Goal: Entertainment & Leisure: Consume media (video, audio)

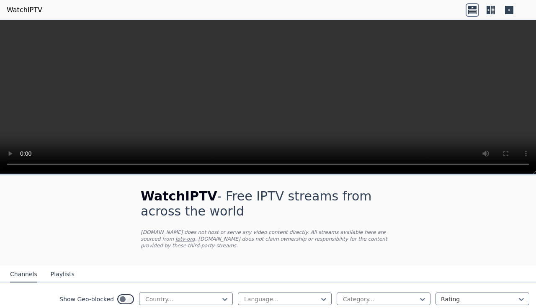
click at [492, 12] on icon at bounding box center [490, 9] width 13 height 13
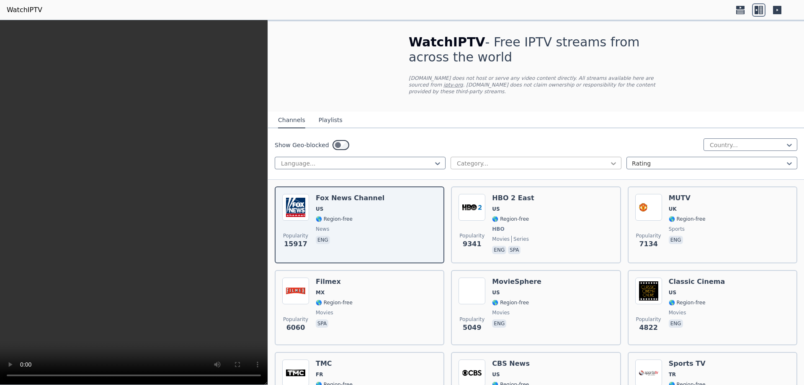
click at [535, 159] on icon at bounding box center [613, 163] width 8 height 8
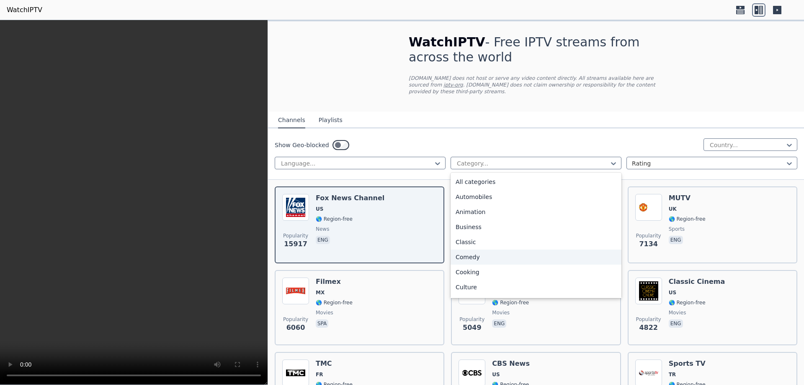
click at [480, 255] on div "Comedy" at bounding box center [535, 257] width 171 height 15
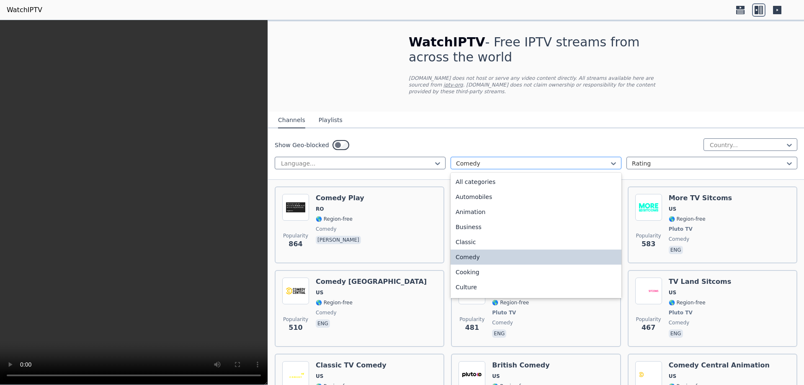
click at [535, 159] on div at bounding box center [532, 163] width 153 height 8
click at [481, 210] on div "Animation" at bounding box center [535, 212] width 171 height 15
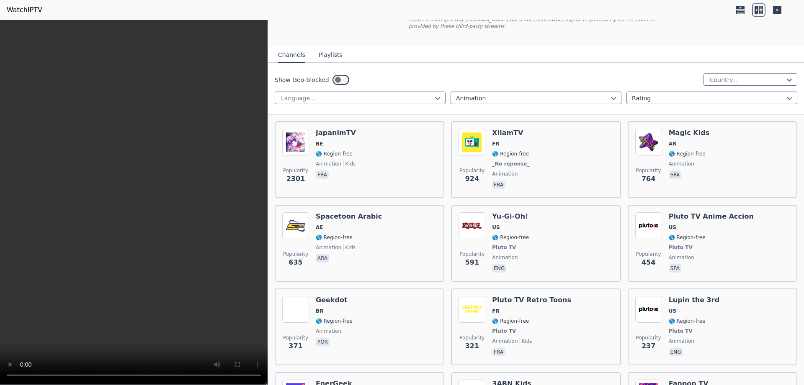
scroll to position [53, 0]
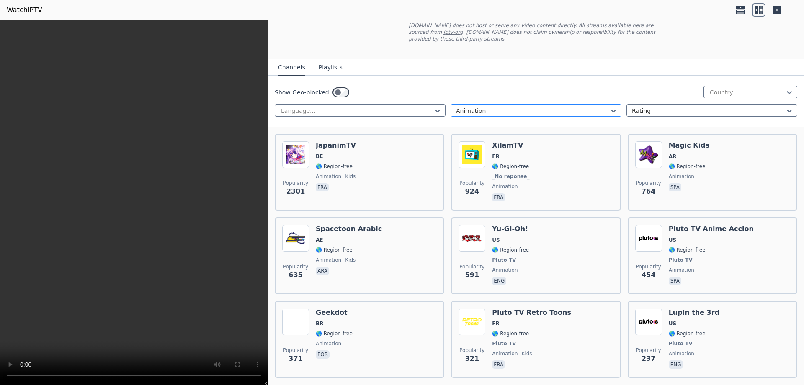
click at [535, 105] on div "Animation" at bounding box center [535, 110] width 171 height 13
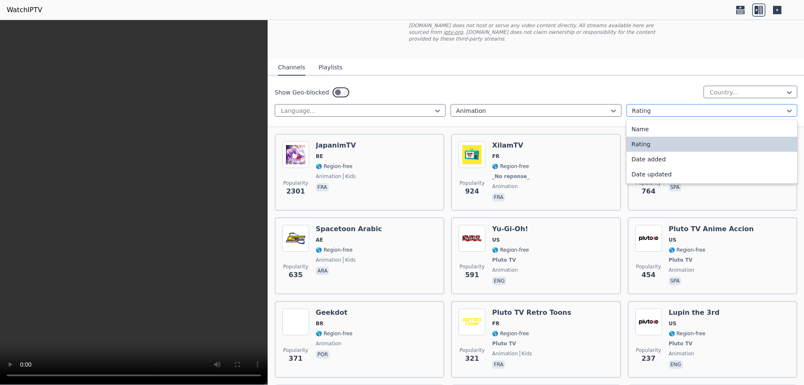
click at [535, 107] on div at bounding box center [708, 111] width 153 height 8
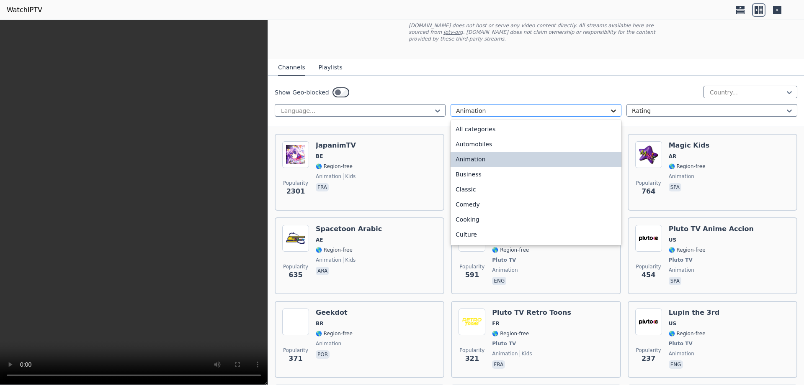
click at [535, 107] on icon at bounding box center [613, 111] width 8 height 8
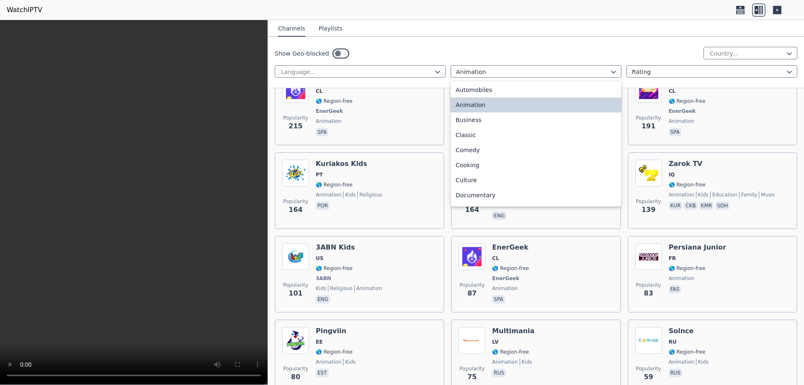
scroll to position [0, 0]
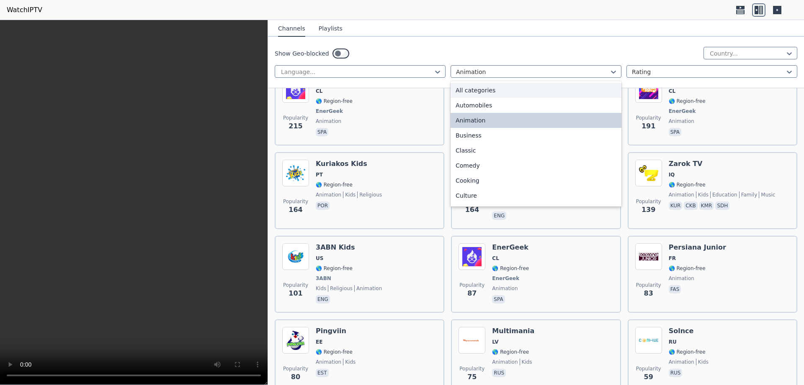
click at [481, 90] on div "All categories" at bounding box center [535, 90] width 171 height 15
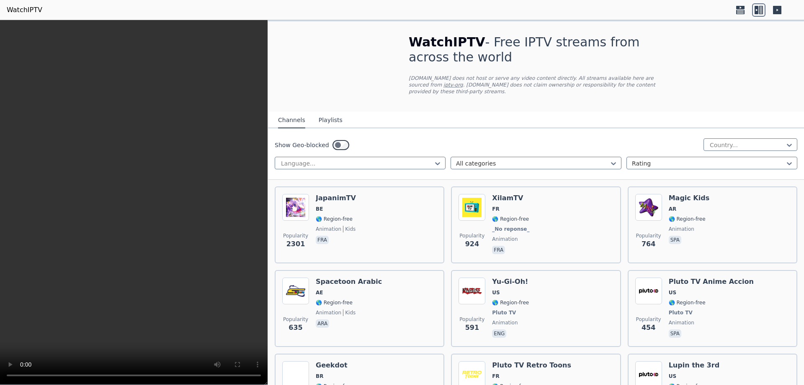
click at [436, 67] on div "WatchIPTV - Free IPTV streams from across the world [DOMAIN_NAME] does not host…" at bounding box center [535, 66] width 281 height 90
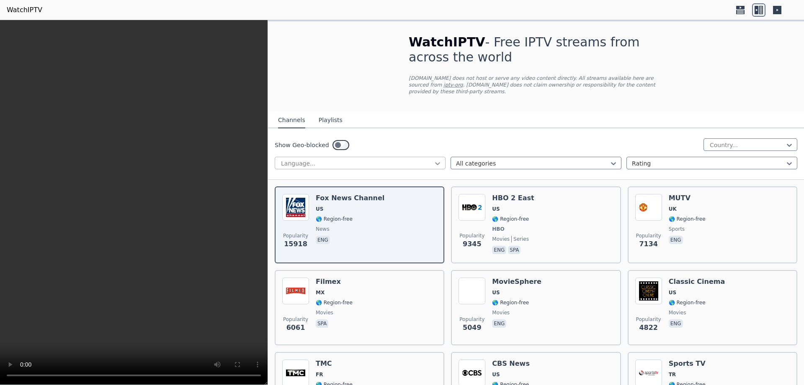
click at [435, 159] on icon at bounding box center [437, 163] width 8 height 8
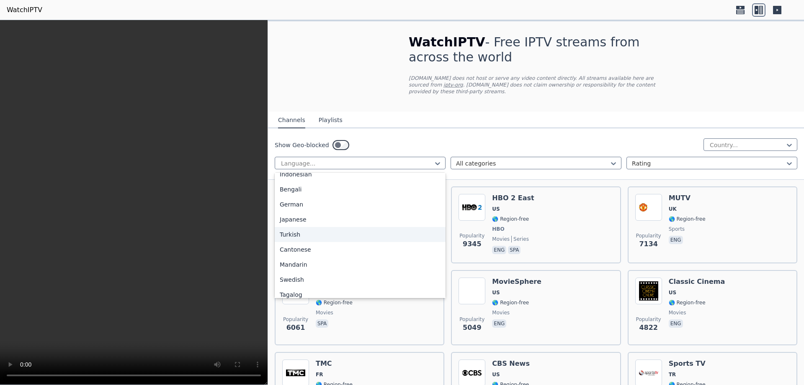
scroll to position [209, 0]
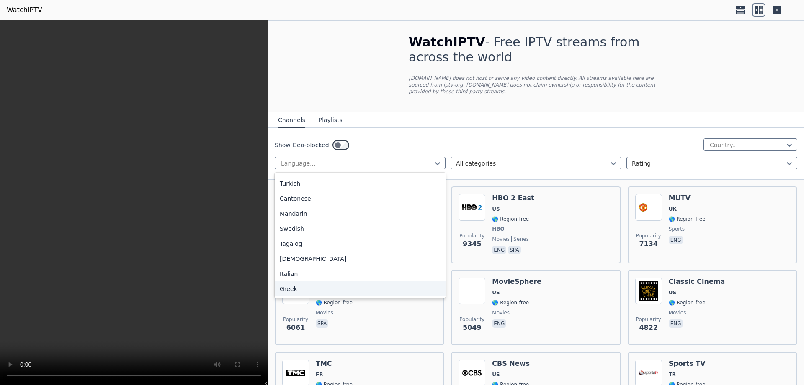
click at [288, 282] on div "Greek" at bounding box center [360, 289] width 171 height 15
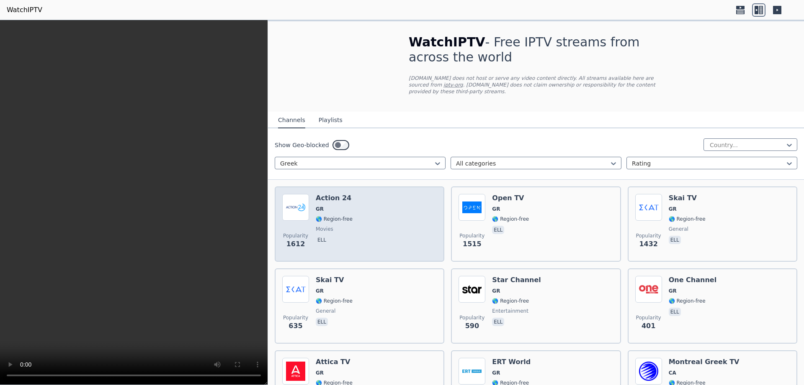
click at [325, 195] on h6 "Action 24" at bounding box center [334, 198] width 37 height 8
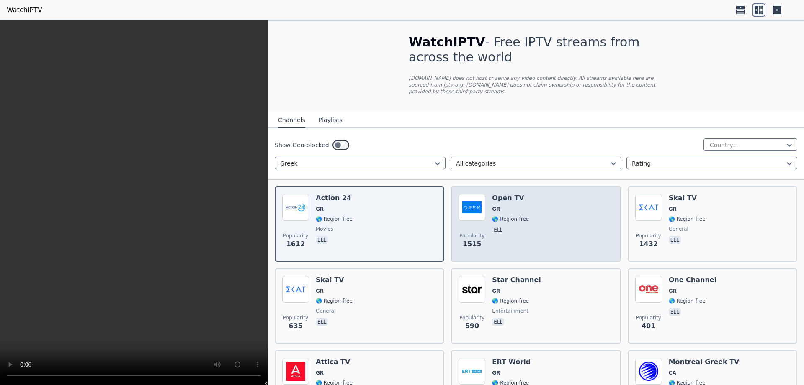
click at [510, 206] on span "GR" at bounding box center [510, 209] width 37 height 7
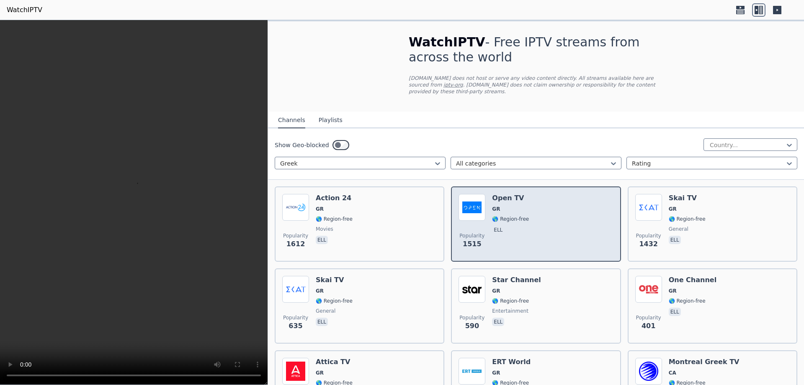
scroll to position [105, 0]
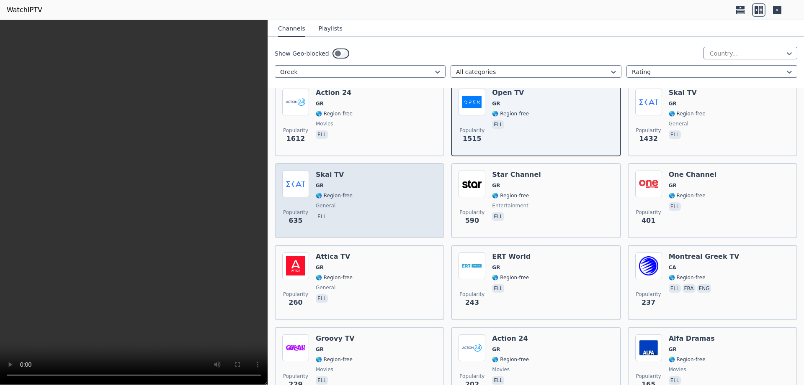
click at [334, 182] on span "GR" at bounding box center [334, 185] width 37 height 7
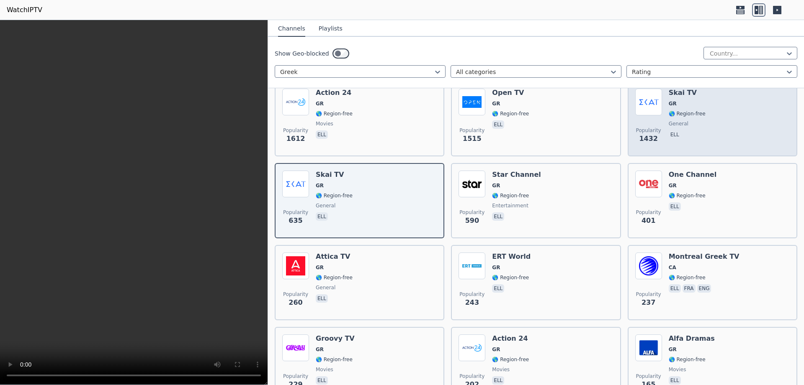
click at [535, 106] on img at bounding box center [648, 102] width 27 height 27
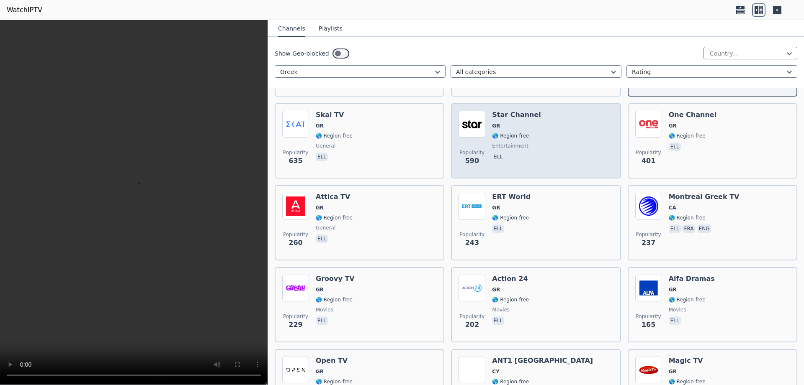
scroll to position [211, 0]
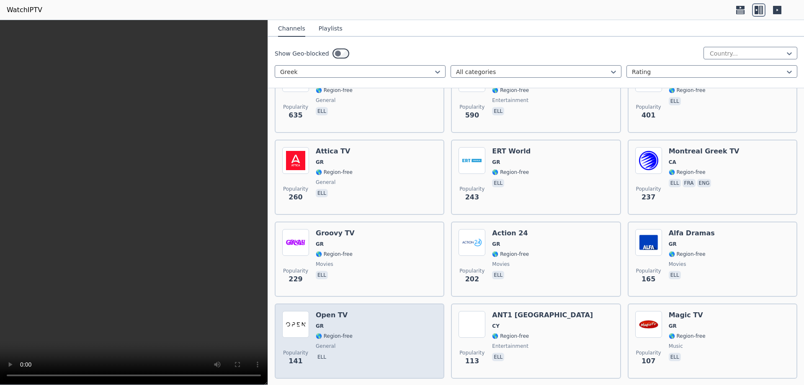
click at [304, 308] on img at bounding box center [295, 324] width 27 height 27
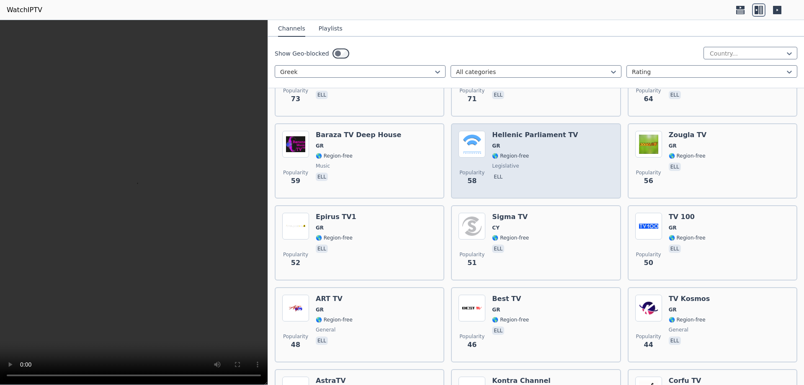
scroll to position [738, 0]
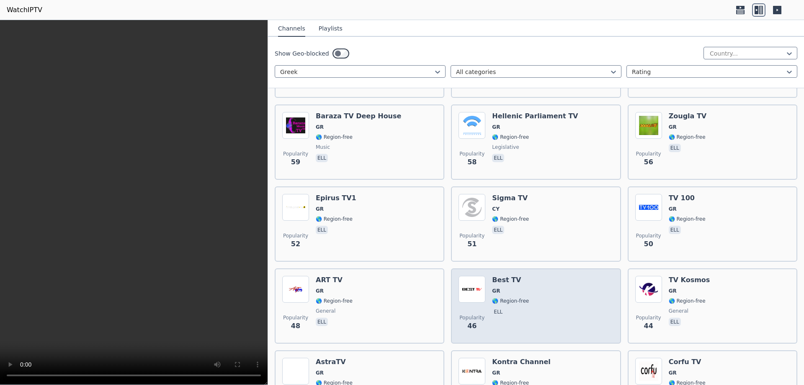
click at [479, 294] on img at bounding box center [471, 289] width 27 height 27
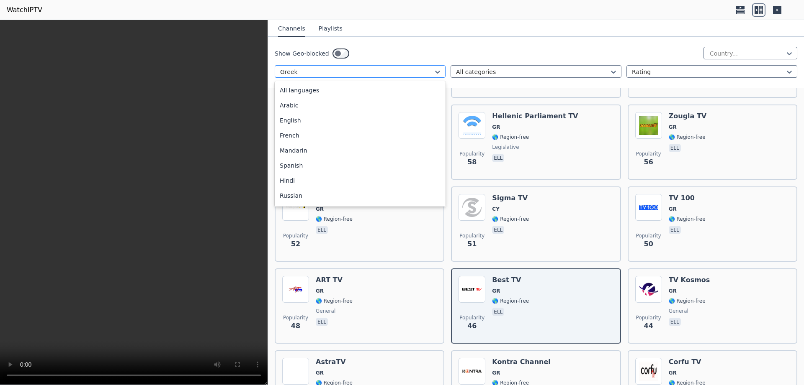
click at [431, 73] on div at bounding box center [356, 72] width 153 height 8
click at [306, 95] on div "All languages" at bounding box center [360, 90] width 171 height 15
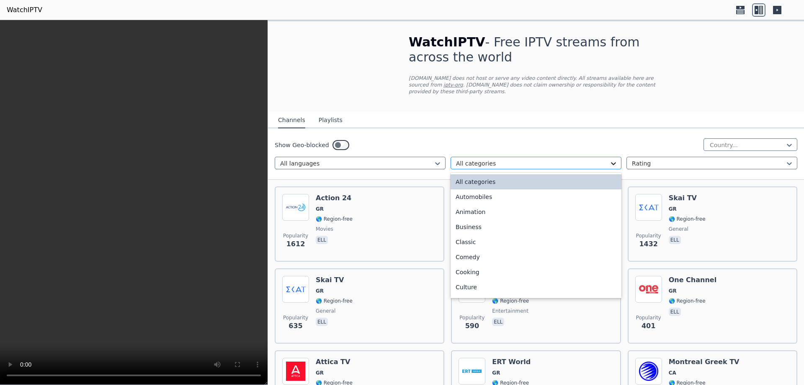
click at [535, 159] on icon at bounding box center [613, 163] width 8 height 8
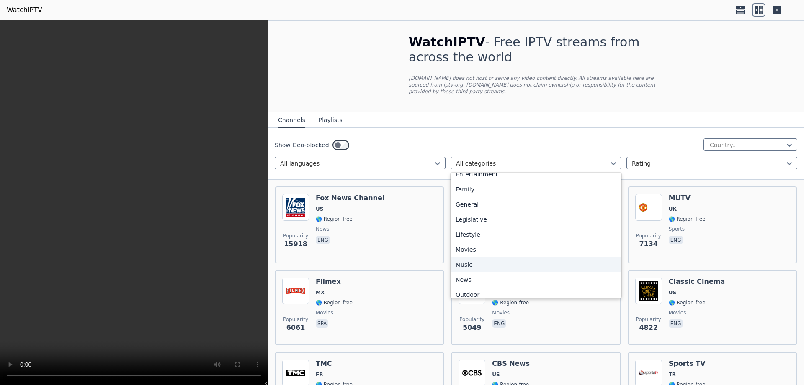
scroll to position [211, 0]
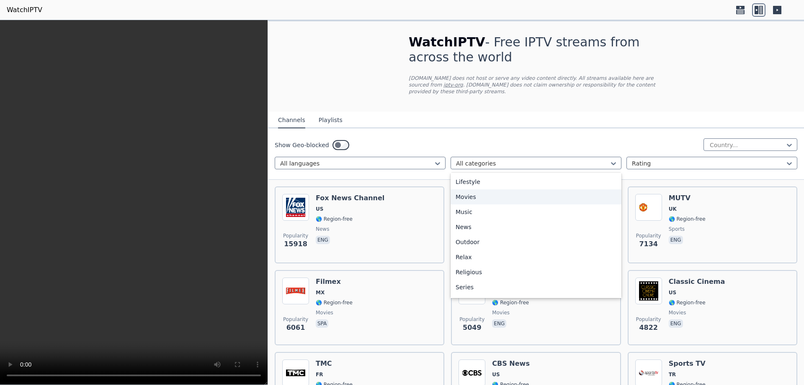
click at [466, 191] on div "Movies" at bounding box center [535, 197] width 171 height 15
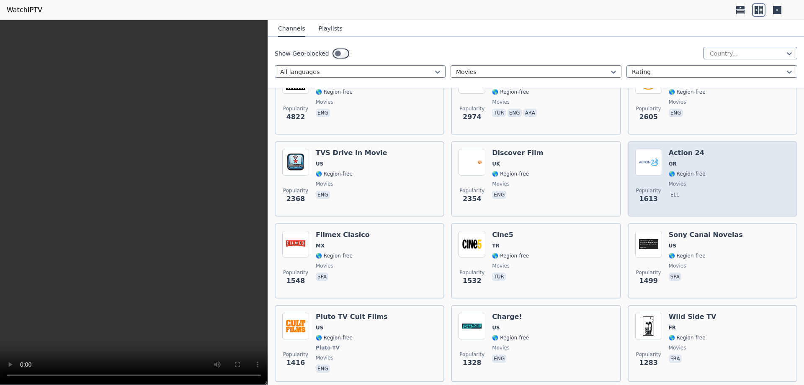
scroll to position [316, 0]
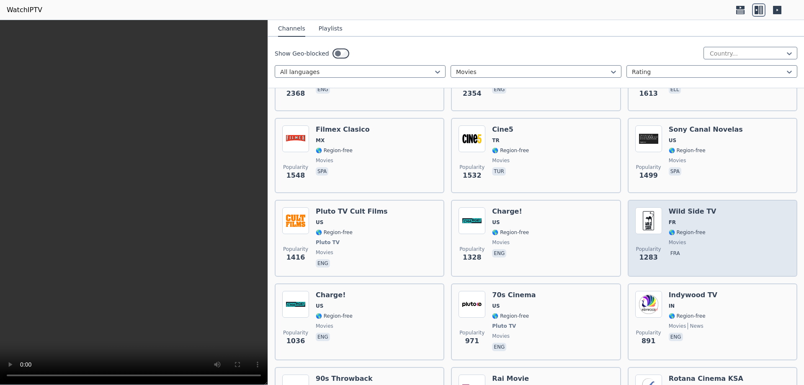
click at [535, 219] on img at bounding box center [648, 221] width 27 height 27
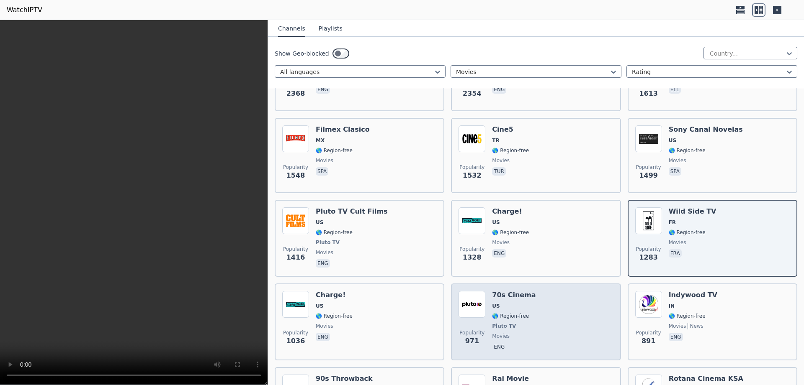
click at [501, 308] on span "🌎 Region-free" at bounding box center [510, 316] width 37 height 7
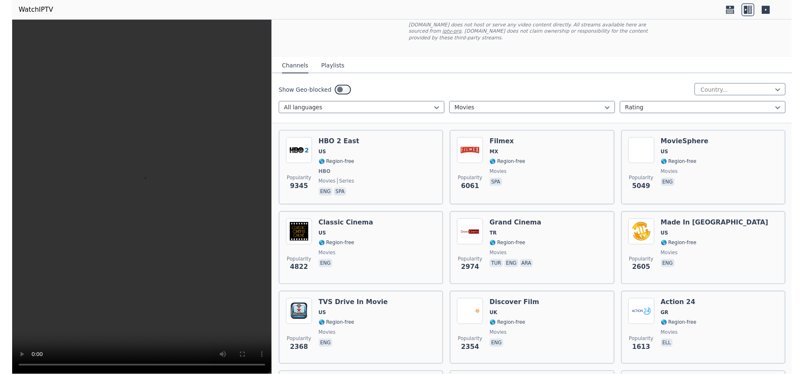
scroll to position [0, 0]
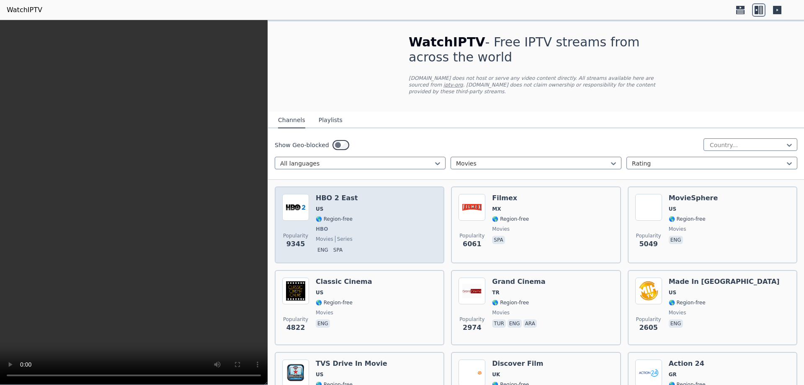
click at [344, 196] on div "HBO 2 East US 🌎 Region-free HBO movies series eng spa" at bounding box center [337, 225] width 42 height 62
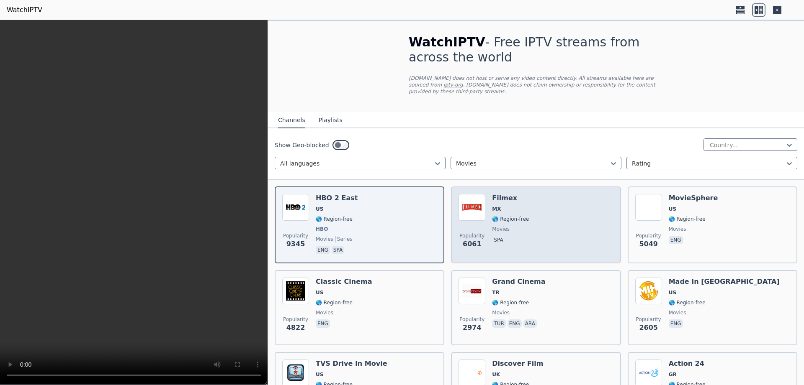
click at [497, 198] on div "Filmex MX 🌎 Region-free movies spa" at bounding box center [510, 225] width 37 height 62
